Goal: Information Seeking & Learning: Check status

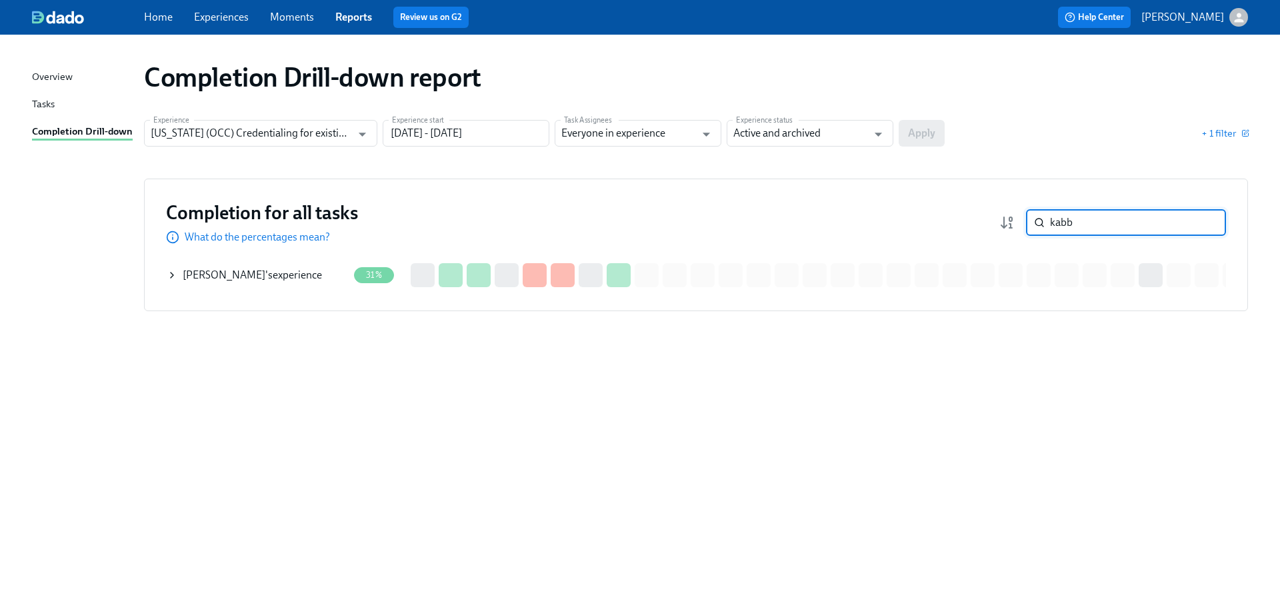
click at [1123, 226] on input "kabb" at bounding box center [1138, 222] width 176 height 27
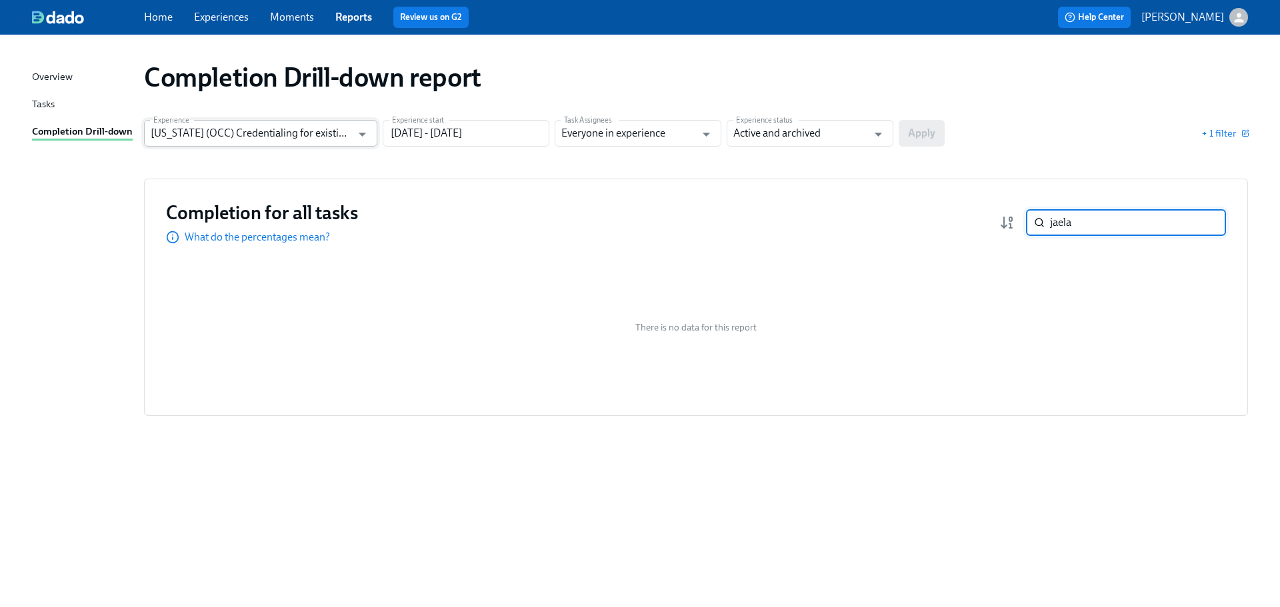
type input "jaela"
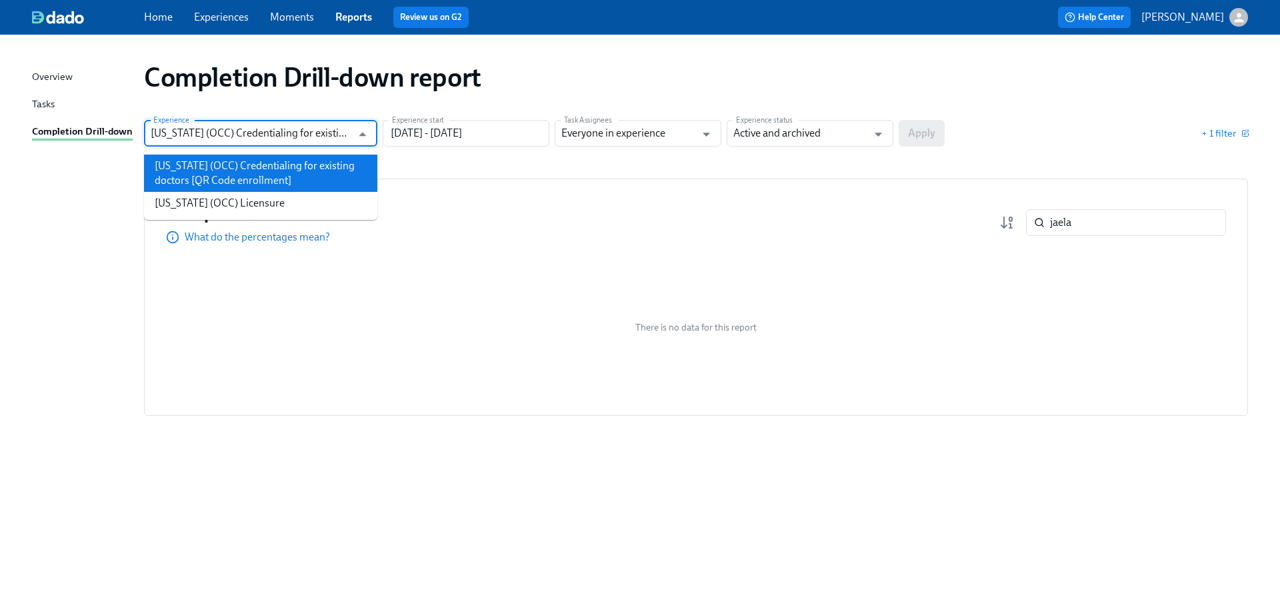
click at [344, 121] on input "[US_STATE] (OCC) Credentialing for existing doctors [QR Code enrollment]" at bounding box center [251, 133] width 201 height 27
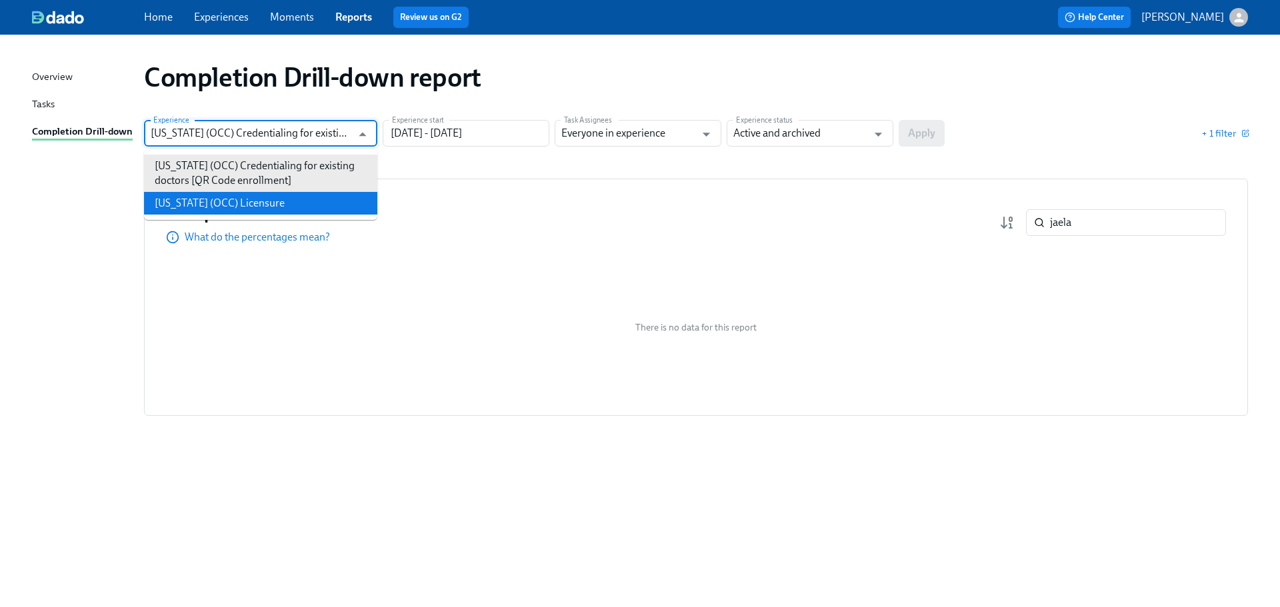
click at [298, 210] on li "[US_STATE] (OCC) Licensure" at bounding box center [260, 203] width 233 height 23
type input "[US_STATE] (OCC) Licensure"
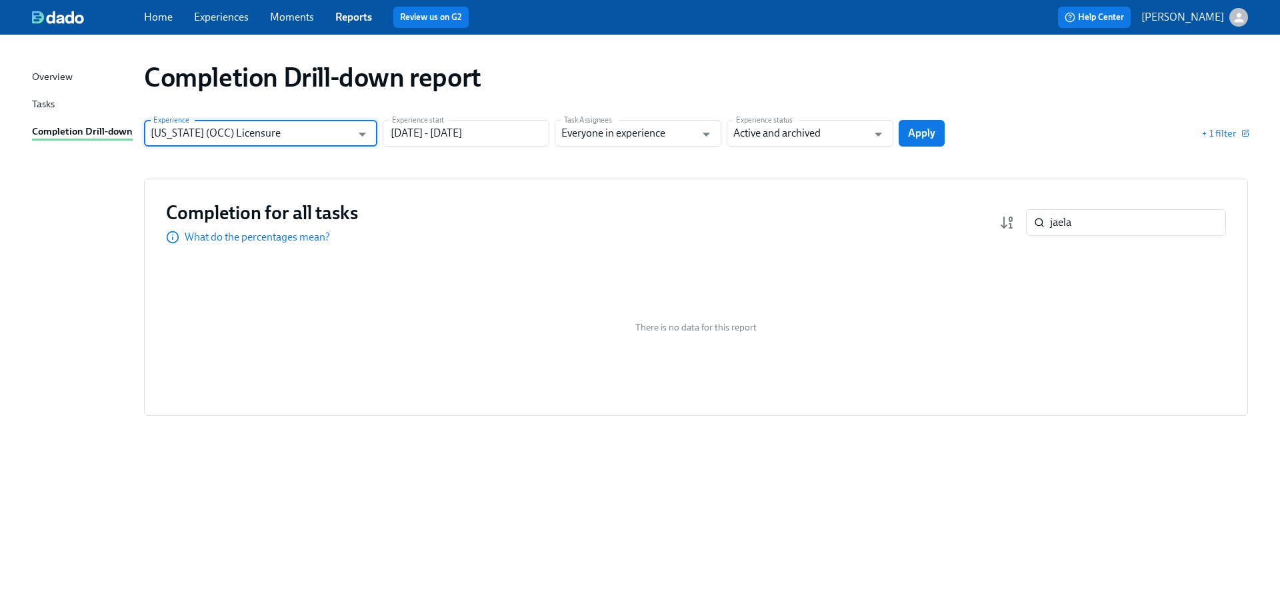
click at [931, 135] on span "Apply" at bounding box center [921, 133] width 27 height 13
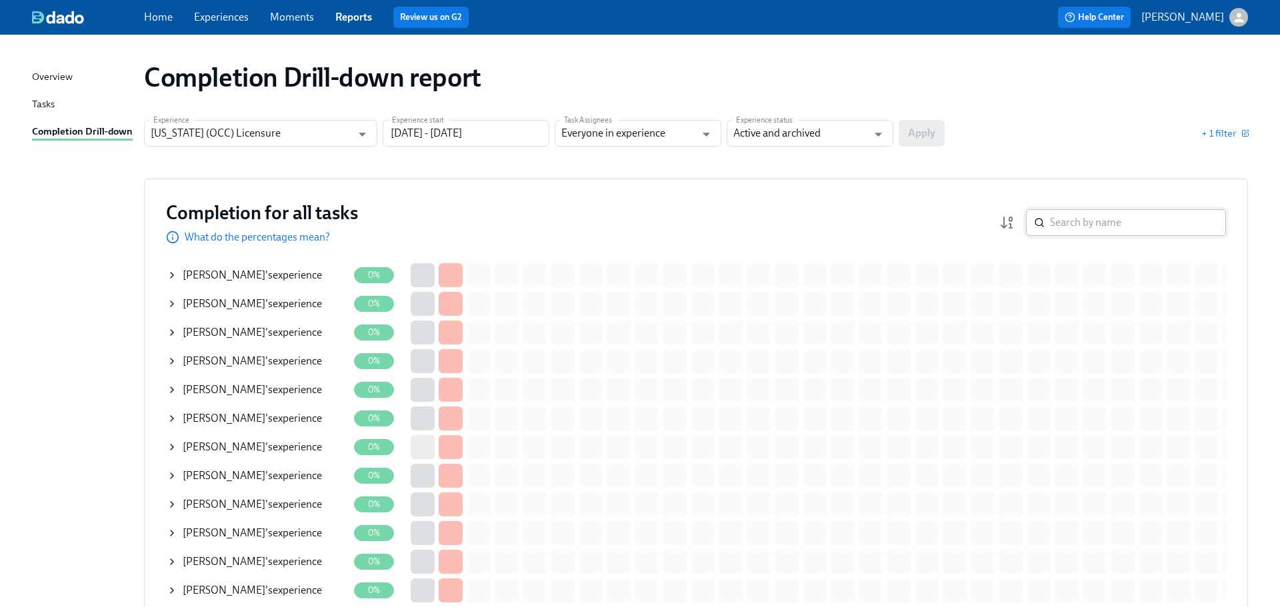
click at [1088, 217] on input "search" at bounding box center [1138, 222] width 176 height 27
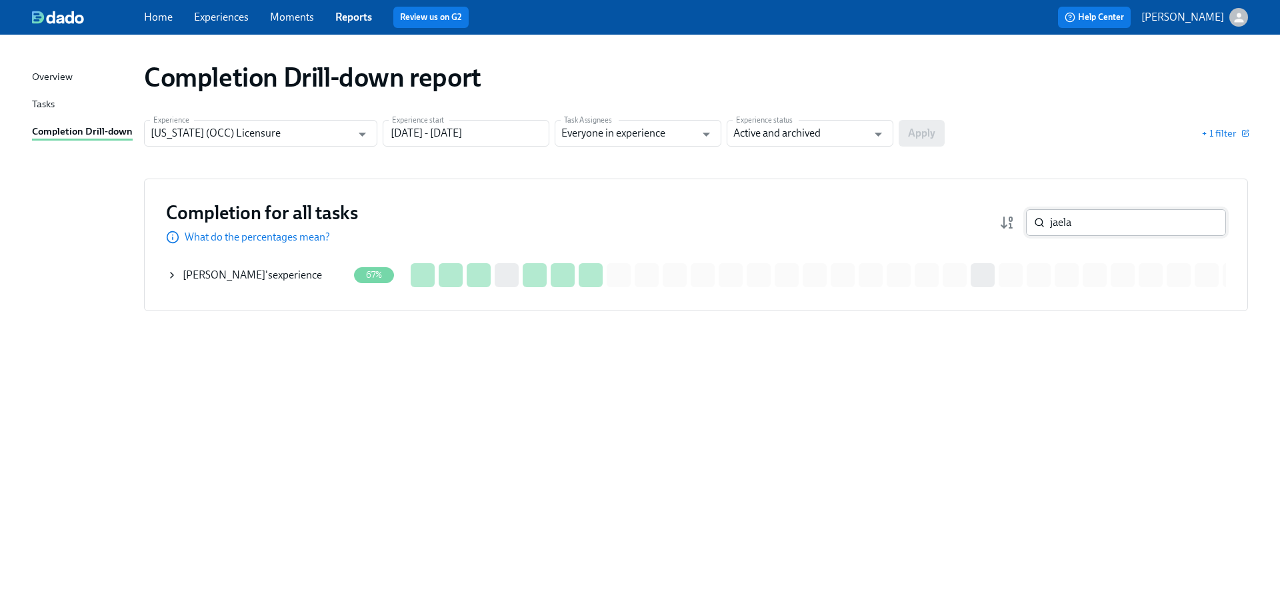
click at [1098, 223] on input "jaela" at bounding box center [1138, 222] width 176 height 27
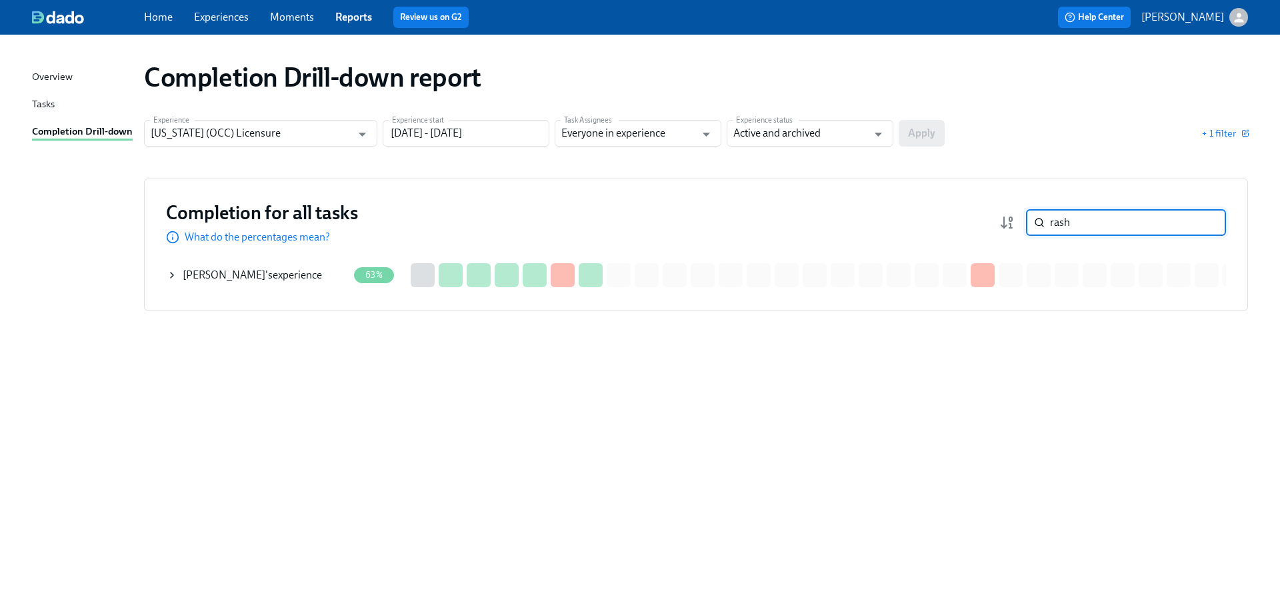
type input "rash"
click at [233, 274] on span "[PERSON_NAME]" at bounding box center [224, 275] width 83 height 13
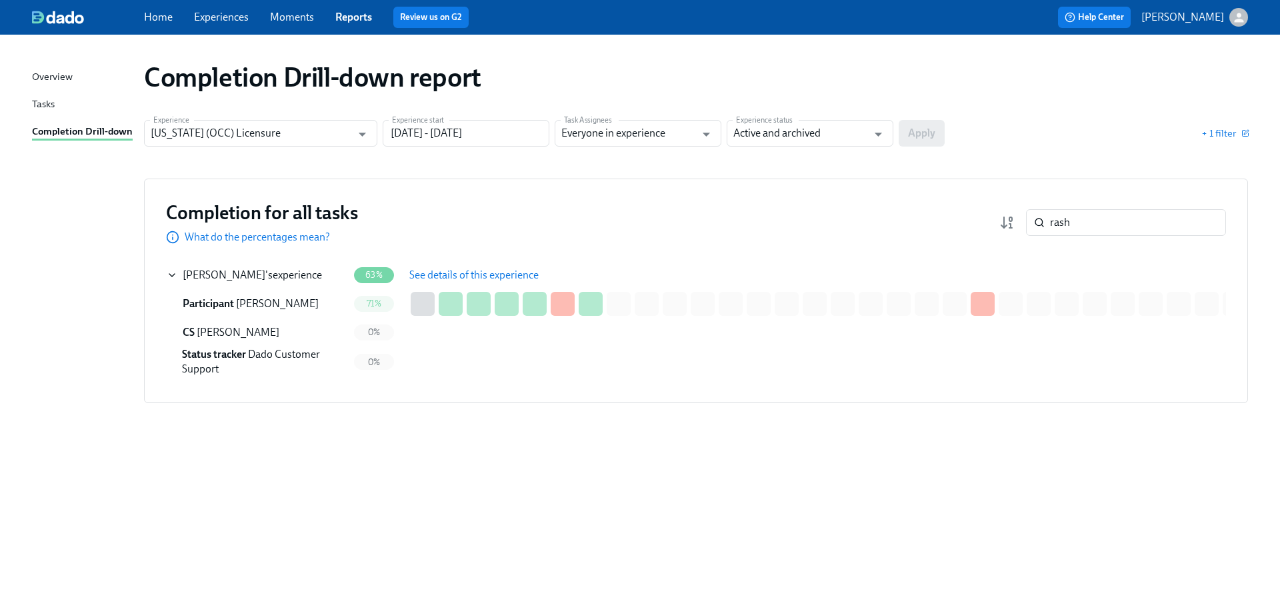
click at [448, 271] on span "See details of this experience" at bounding box center [473, 275] width 129 height 13
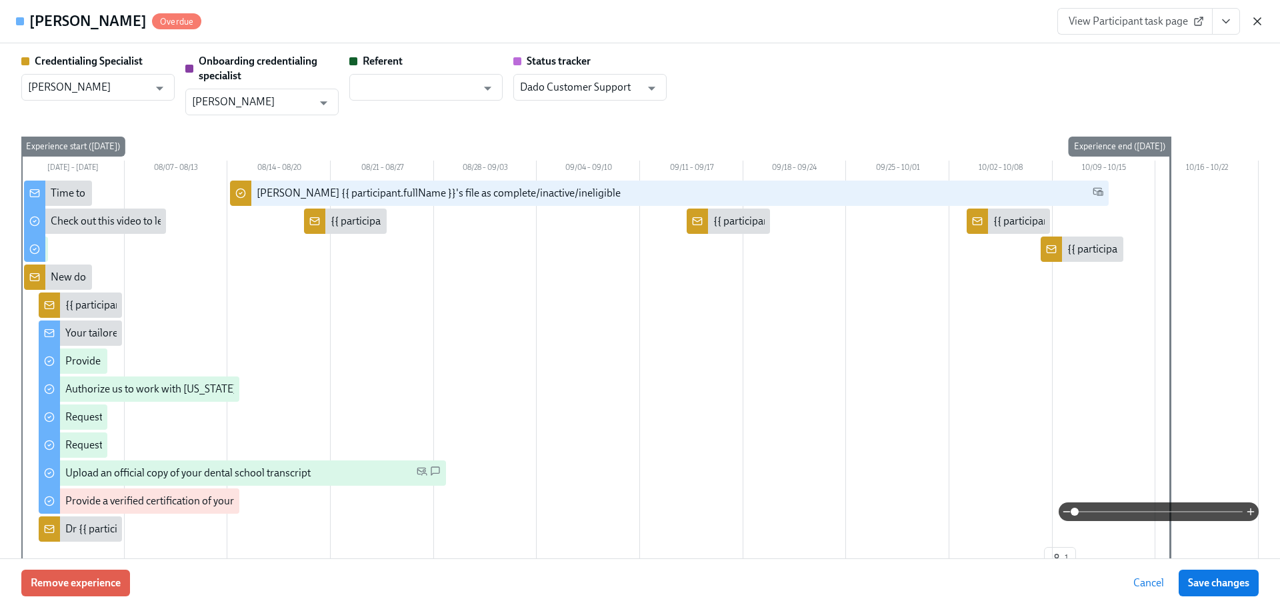
click at [1259, 23] on icon "button" at bounding box center [1257, 21] width 7 height 7
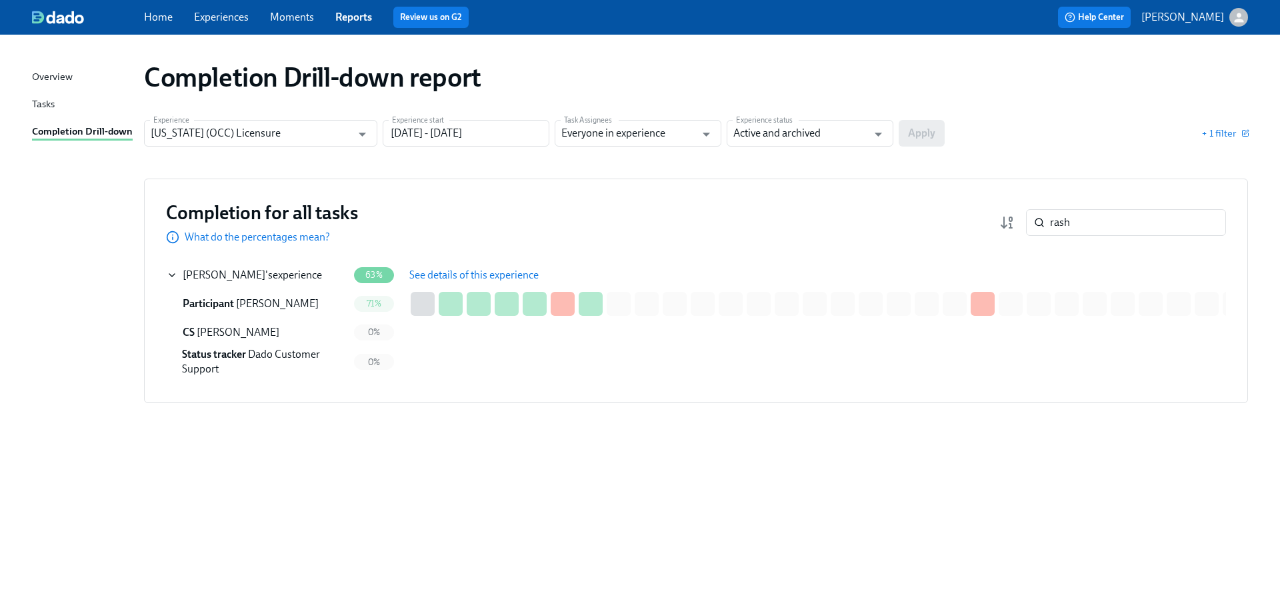
click at [453, 285] on button "See details of this experience" at bounding box center [474, 275] width 148 height 27
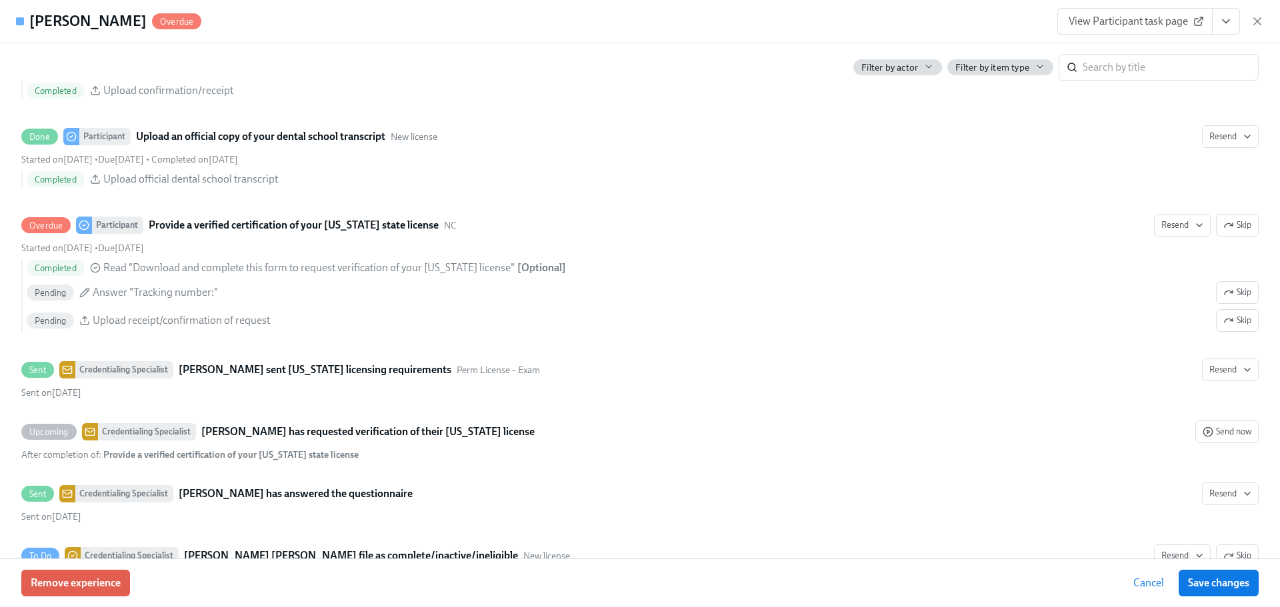
scroll to position [2287, 0]
